Goal: Check status

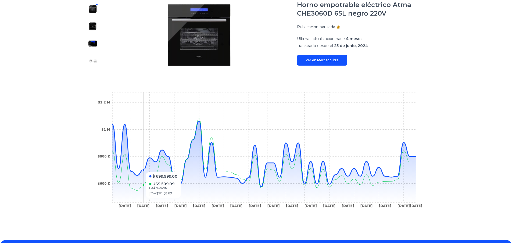
scroll to position [81, 0]
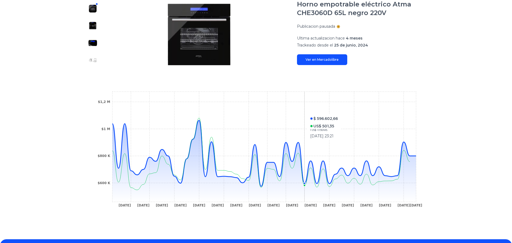
click at [309, 111] on icon "4 Jul 24 3 Aug 24 10 Oct 24 28 Nov 24 5 Dec 24 9 Dec 24 13 Dec 24 26 Dec 24 9 J…" at bounding box center [256, 150] width 323 height 121
